Goal: Information Seeking & Learning: Learn about a topic

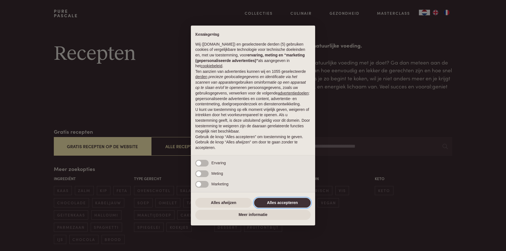
click at [294, 199] on button "Alles accepteren" at bounding box center [282, 203] width 57 height 10
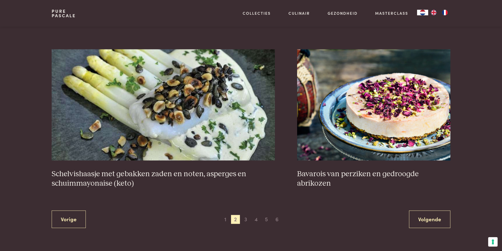
scroll to position [1022, 0]
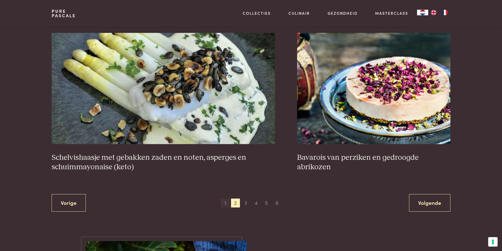
click at [224, 203] on span "1" at bounding box center [225, 202] width 9 height 9
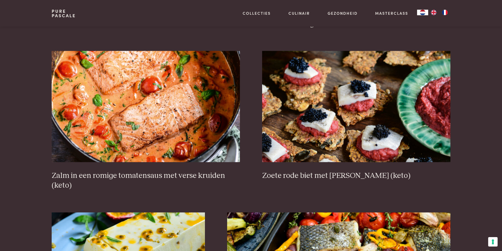
scroll to position [669, 0]
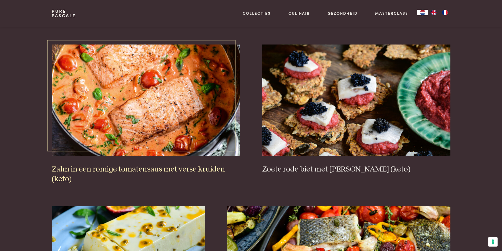
click at [135, 169] on h3 "Zalm in een romige tomatensaus met verse kruiden (keto)" at bounding box center [146, 173] width 188 height 19
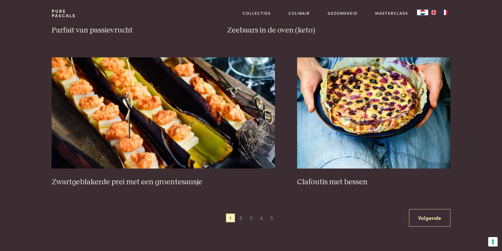
scroll to position [969, 0]
click at [251, 219] on span "3" at bounding box center [251, 217] width 9 height 9
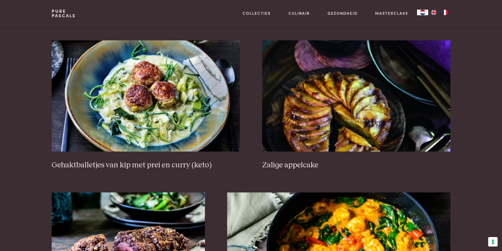
scroll to position [699, 0]
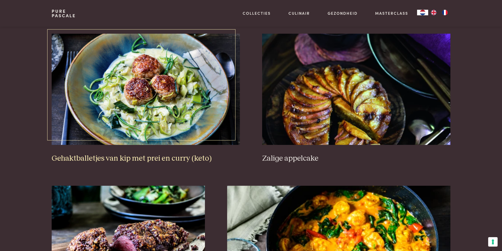
click at [139, 158] on h3 "Gehaktballetjes van kip met prei en curry (keto)" at bounding box center [146, 159] width 188 height 10
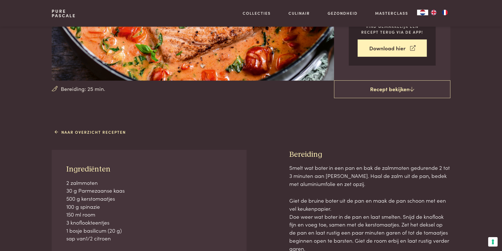
scroll to position [90, 0]
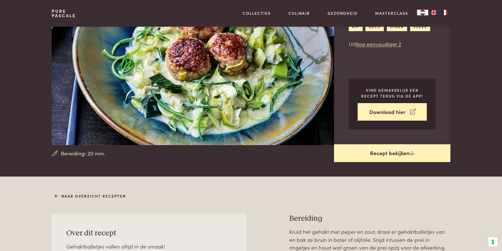
click at [407, 154] on link "Recept bekijken" at bounding box center [392, 153] width 116 height 18
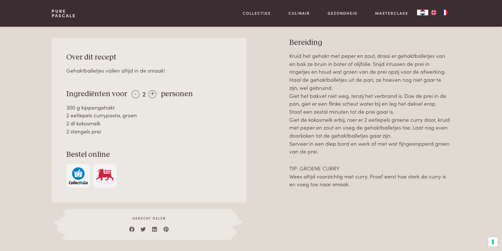
scroll to position [236, 0]
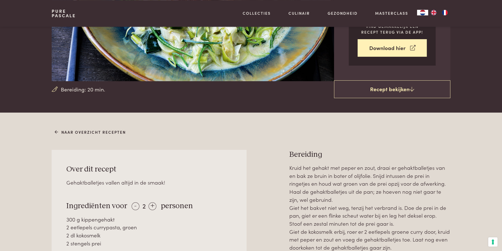
scroll to position [176, 0]
